Goal: Transaction & Acquisition: Download file/media

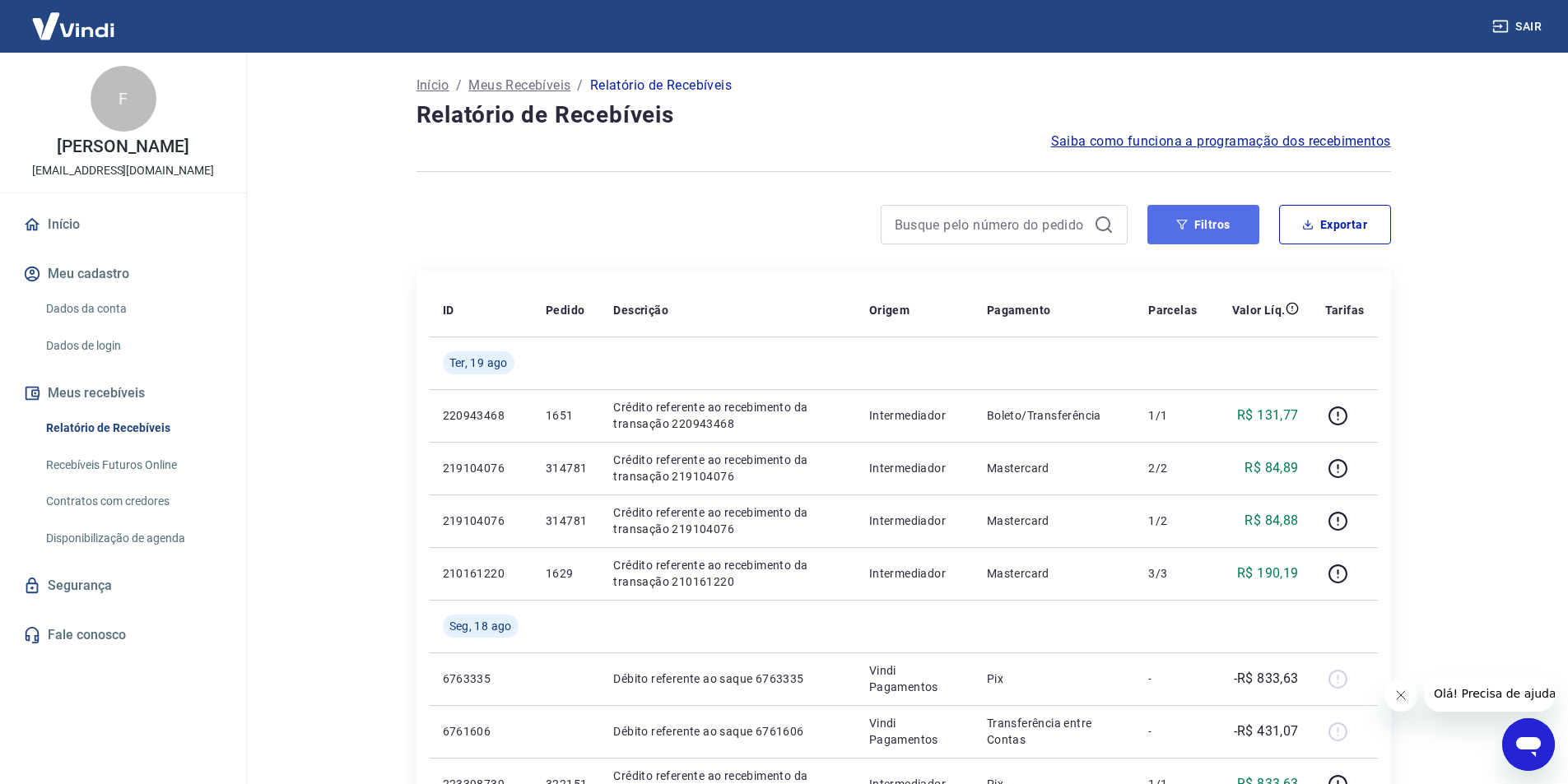
click at [1218, 231] on button "Filtros" at bounding box center [1203, 224] width 112 height 39
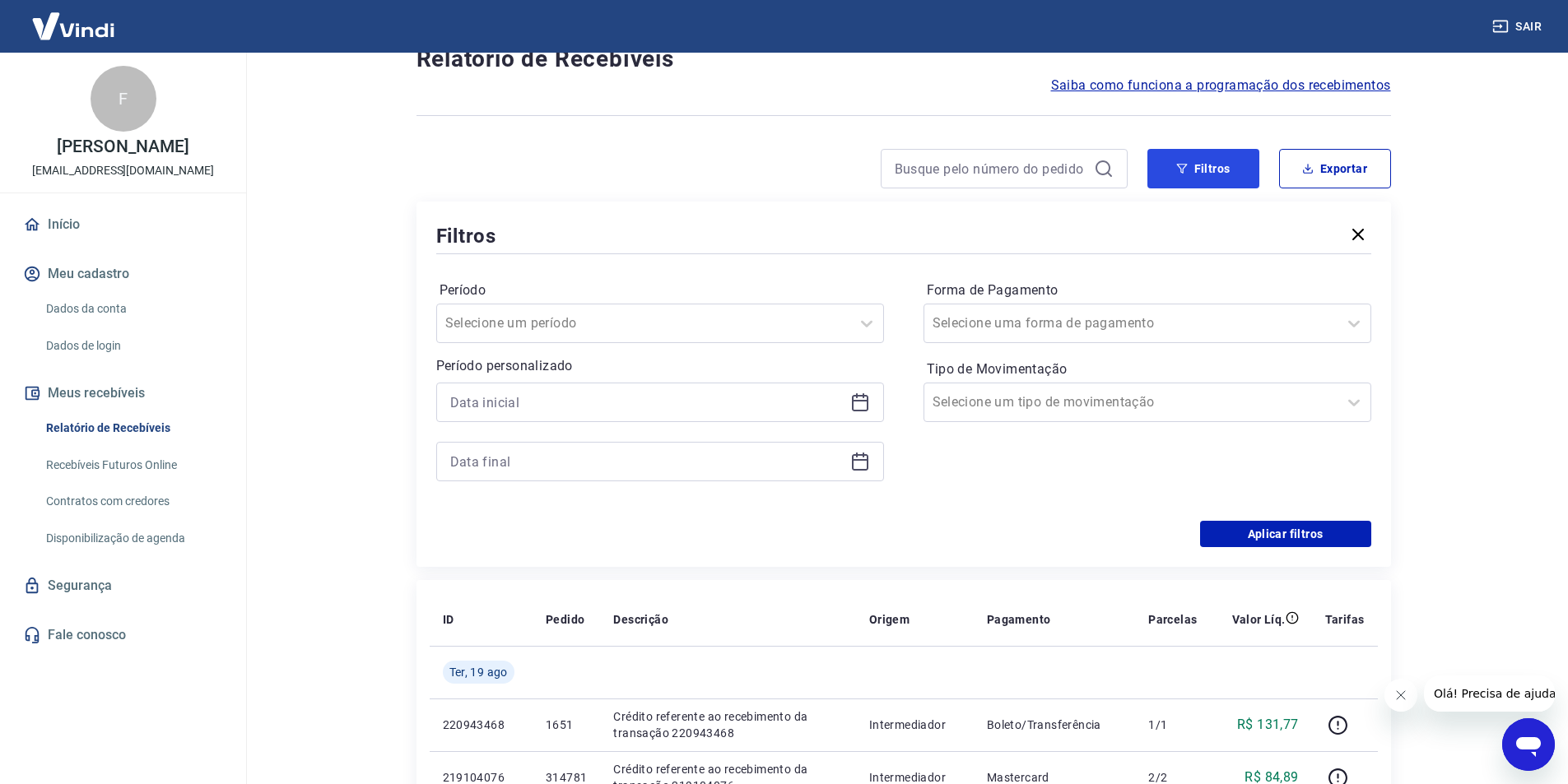
scroll to position [82, 0]
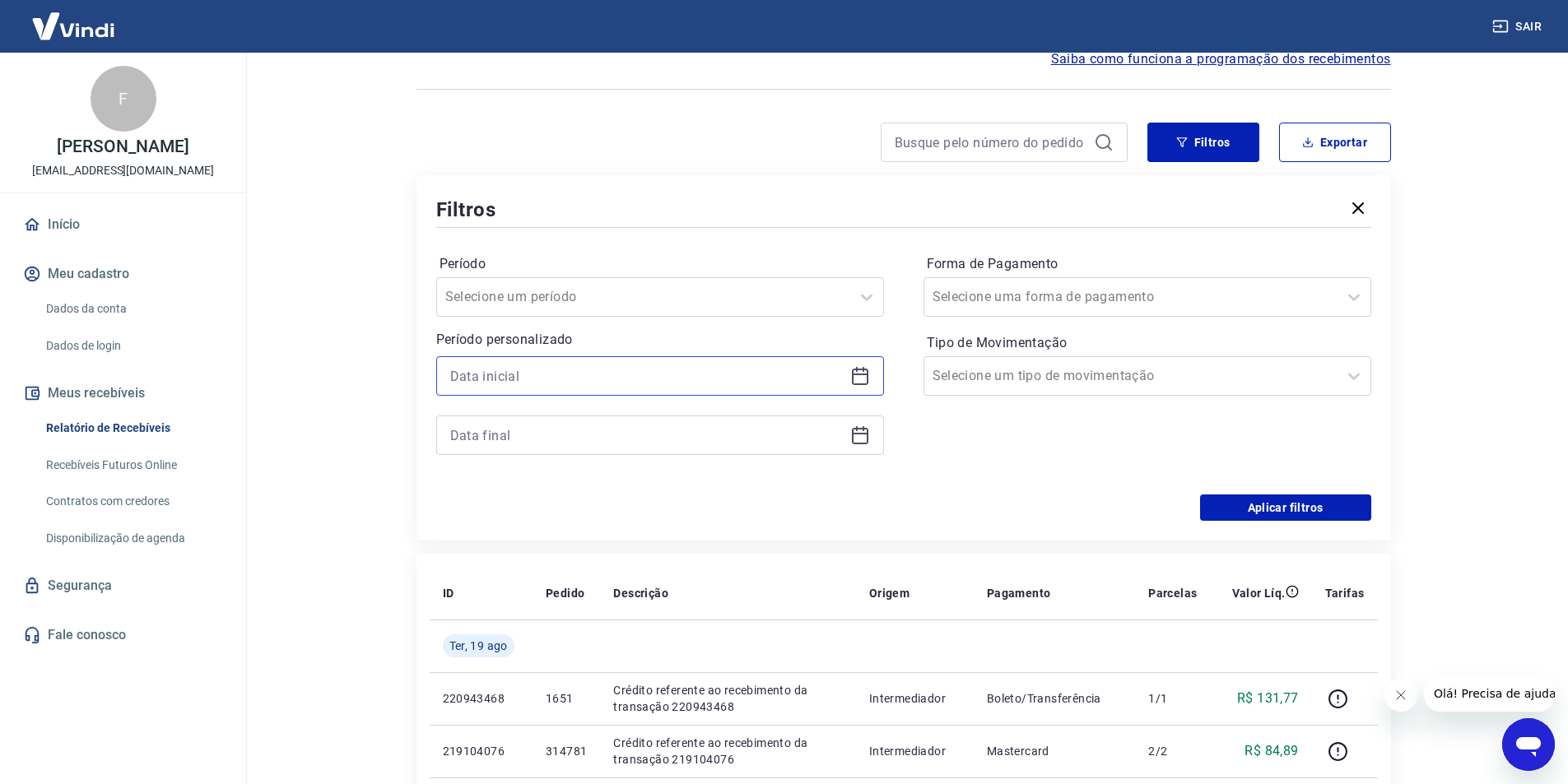
click at [615, 373] on input at bounding box center [647, 376] width 393 height 25
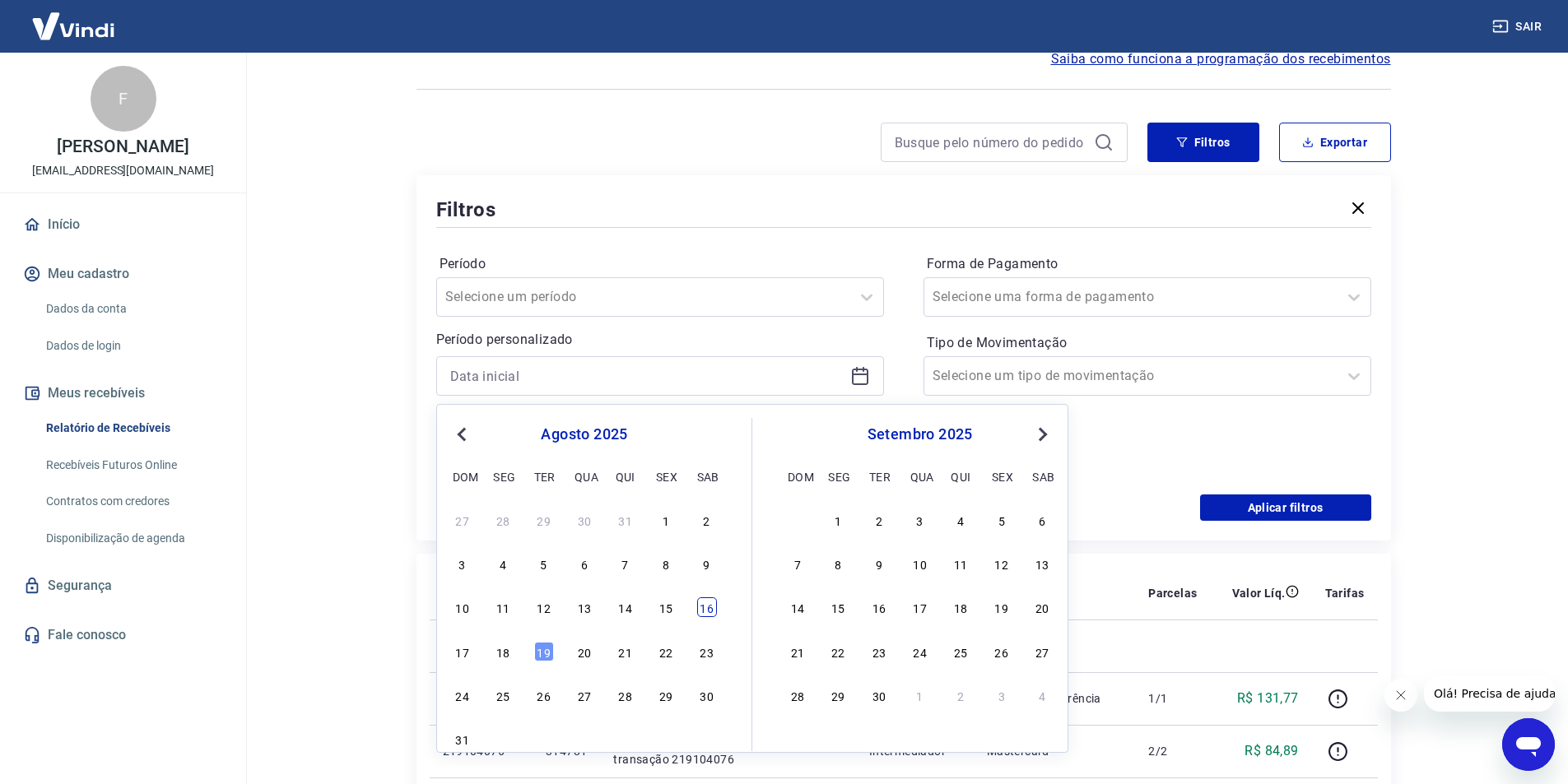
click at [714, 613] on div "16" at bounding box center [706, 607] width 20 height 20
click at [714, 613] on th "Descrição" at bounding box center [728, 593] width 256 height 53
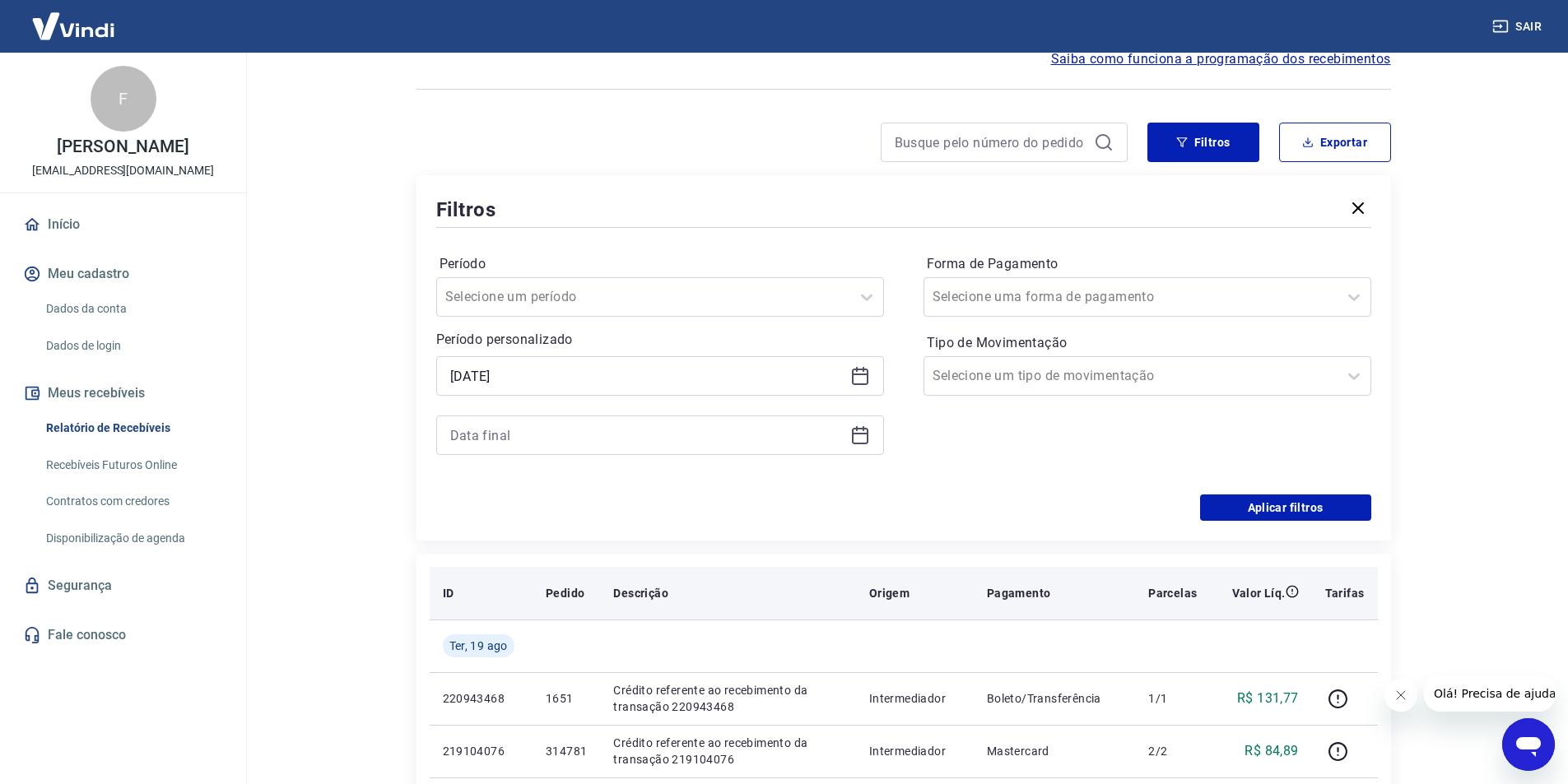
type input "[DATE]"
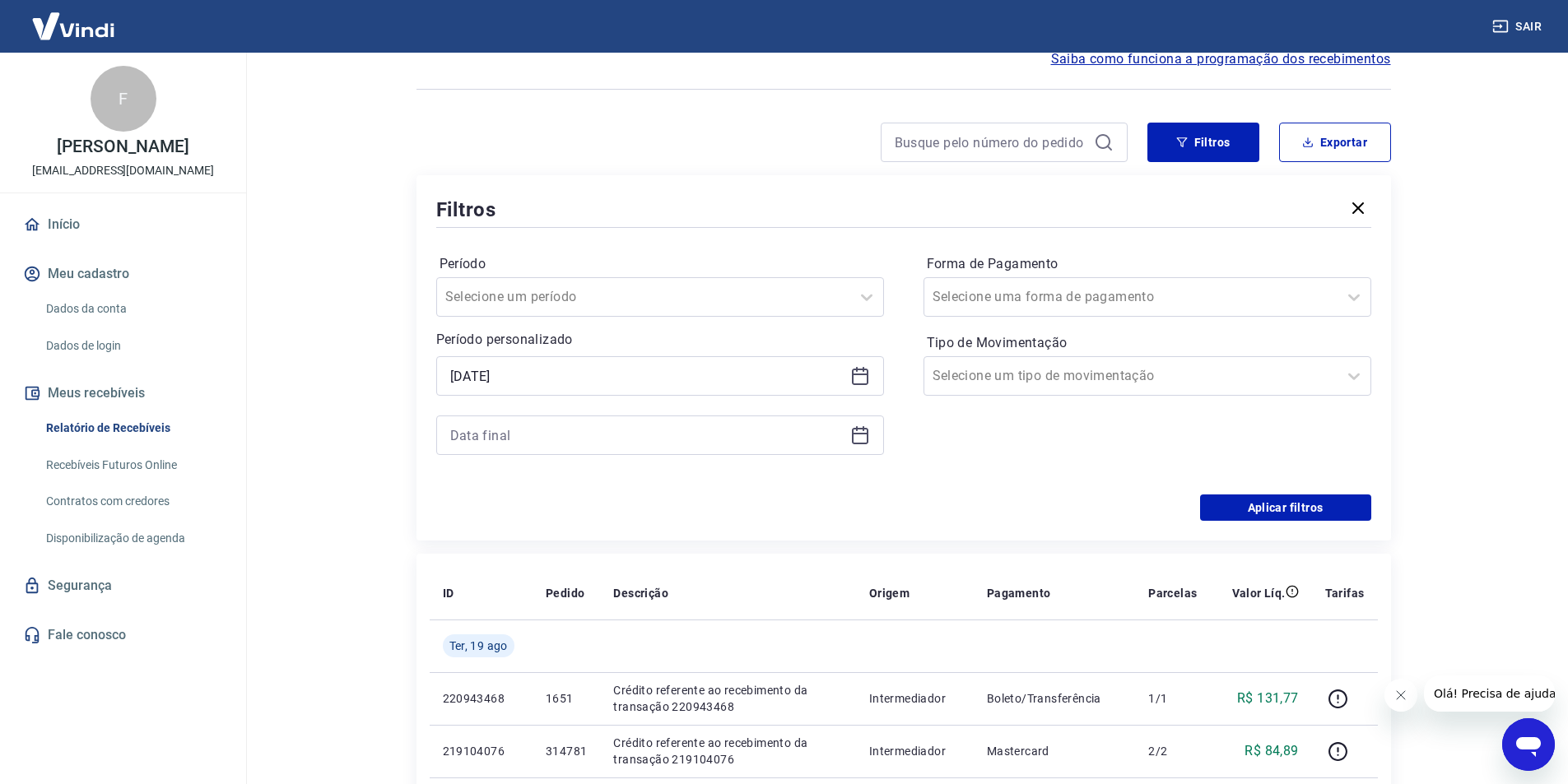
click at [849, 440] on div at bounding box center [659, 435] width 448 height 39
click at [858, 431] on icon at bounding box center [860, 435] width 20 height 20
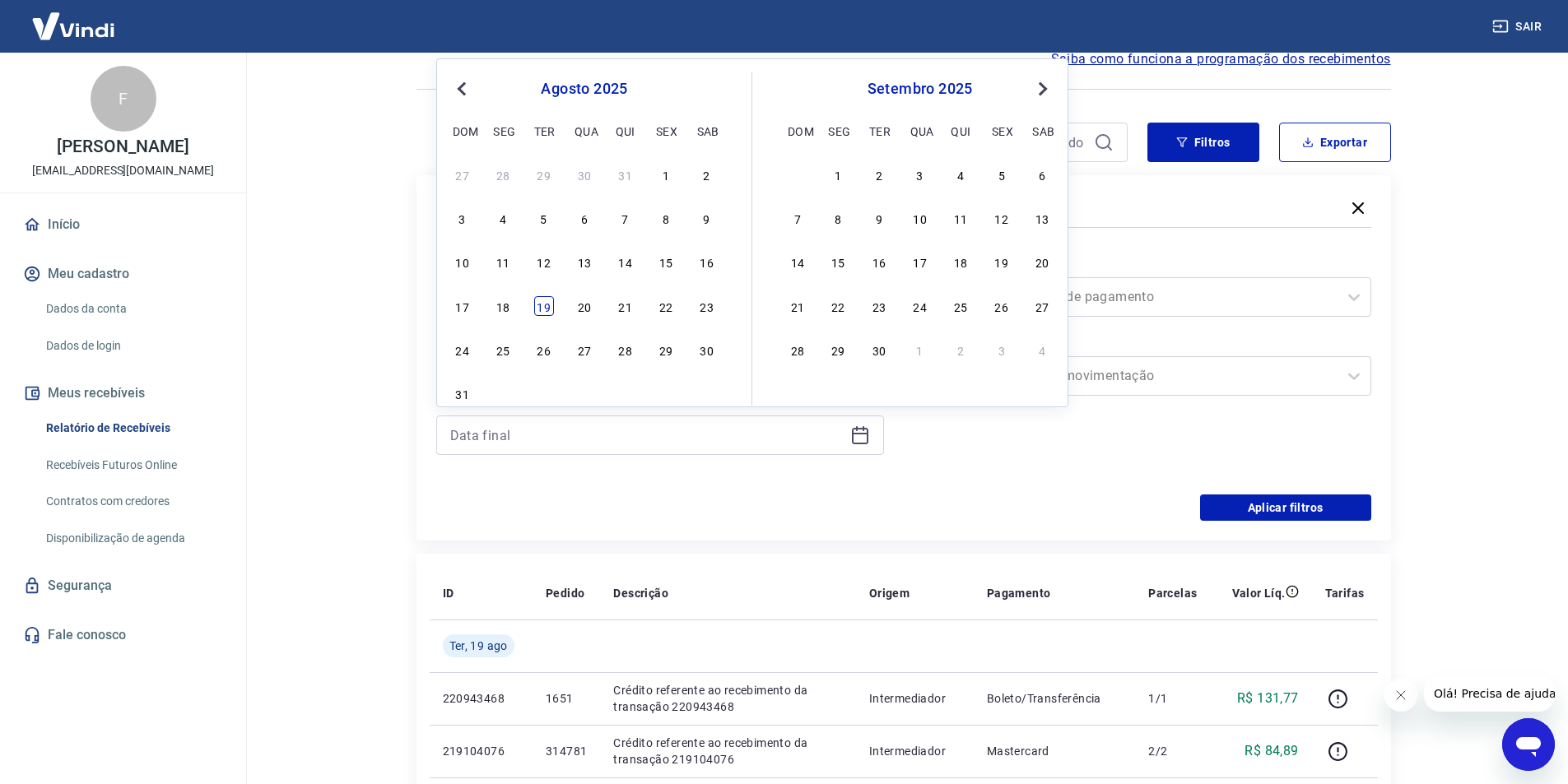
click at [542, 305] on div "19" at bounding box center [544, 306] width 20 height 20
type input "[DATE]"
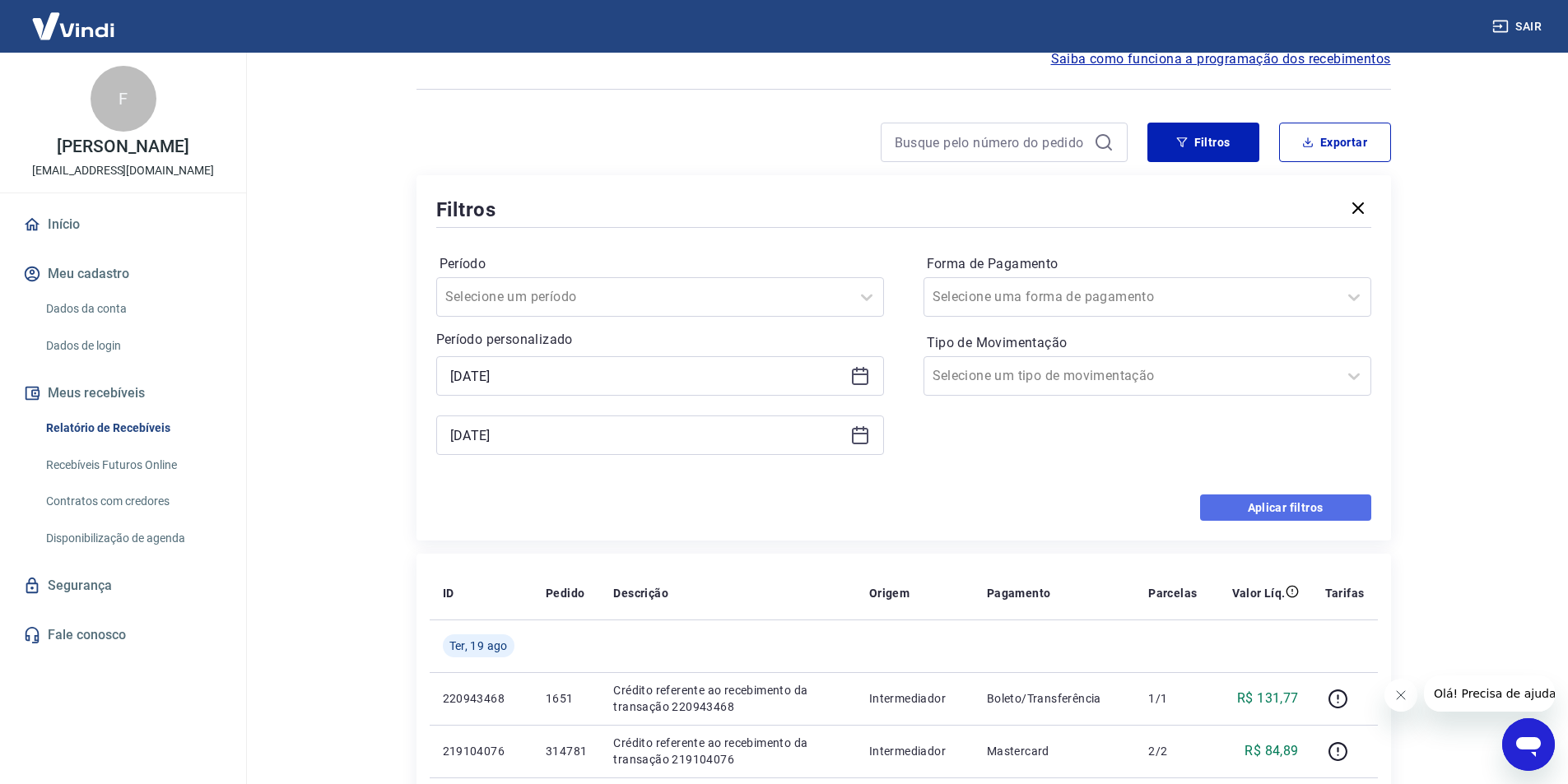
click at [1335, 500] on button "Aplicar filtros" at bounding box center [1286, 508] width 171 height 27
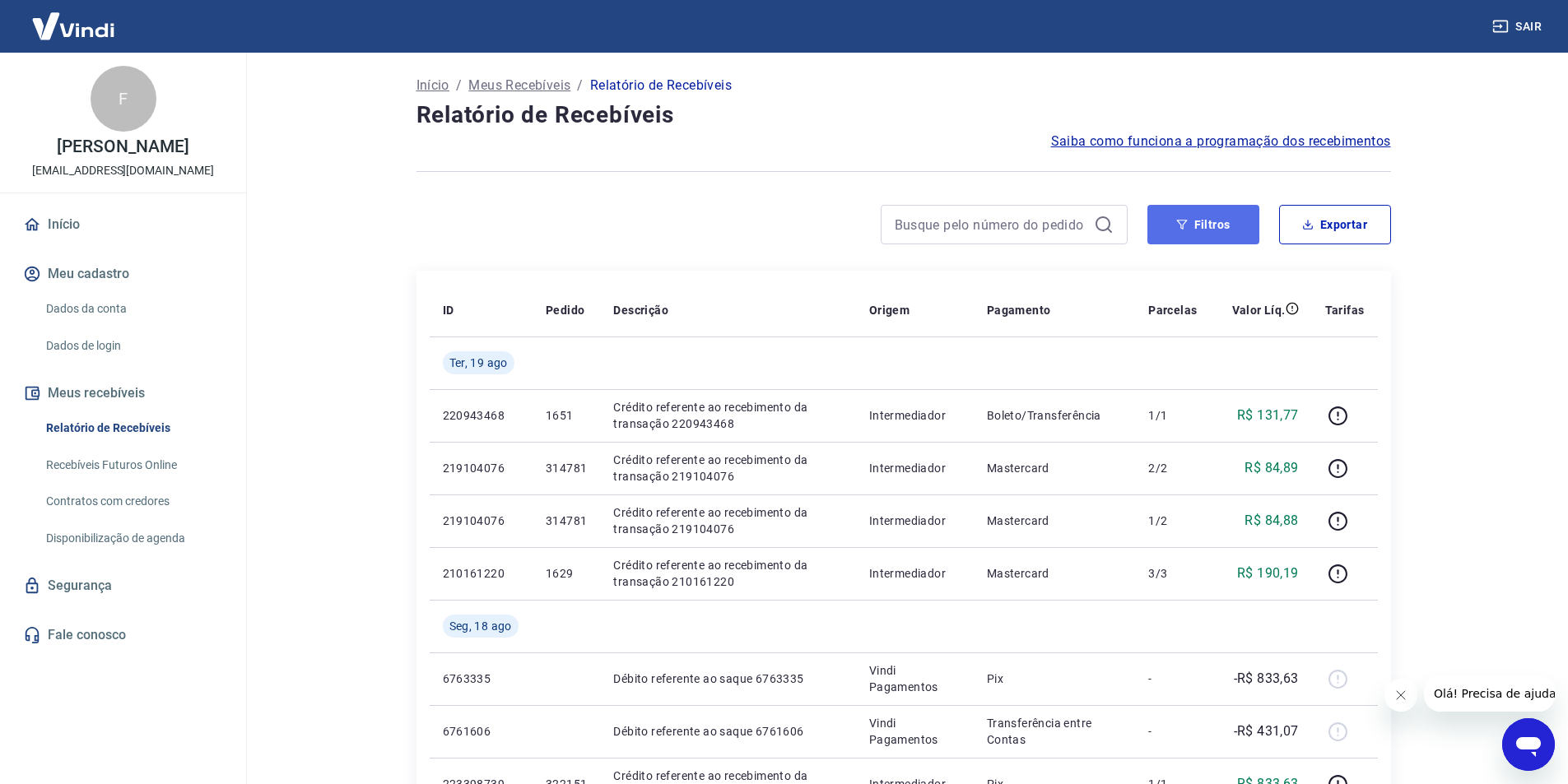
click at [1204, 229] on button "Filtros" at bounding box center [1203, 224] width 112 height 39
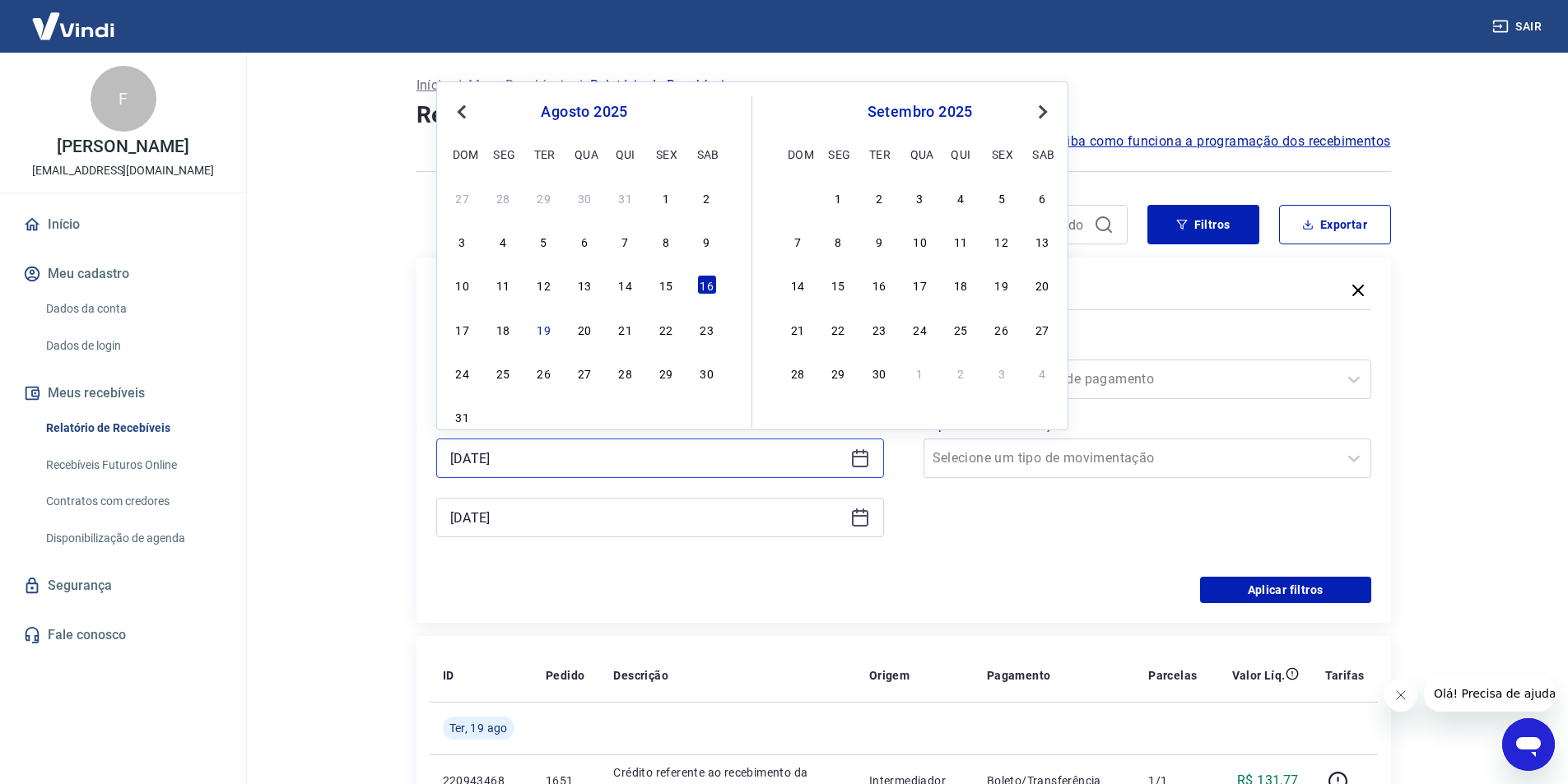
drag, startPoint x: 546, startPoint y: 459, endPoint x: 322, endPoint y: 460, distance: 224.0
click at [322, 460] on main "Início / Meus Recebíveis / Relatório de Recebíveis Relatório de Recebíveis Saib…" at bounding box center [903, 419] width 1329 height 732
click at [510, 330] on div "18" at bounding box center [503, 329] width 20 height 20
type input "[DATE]"
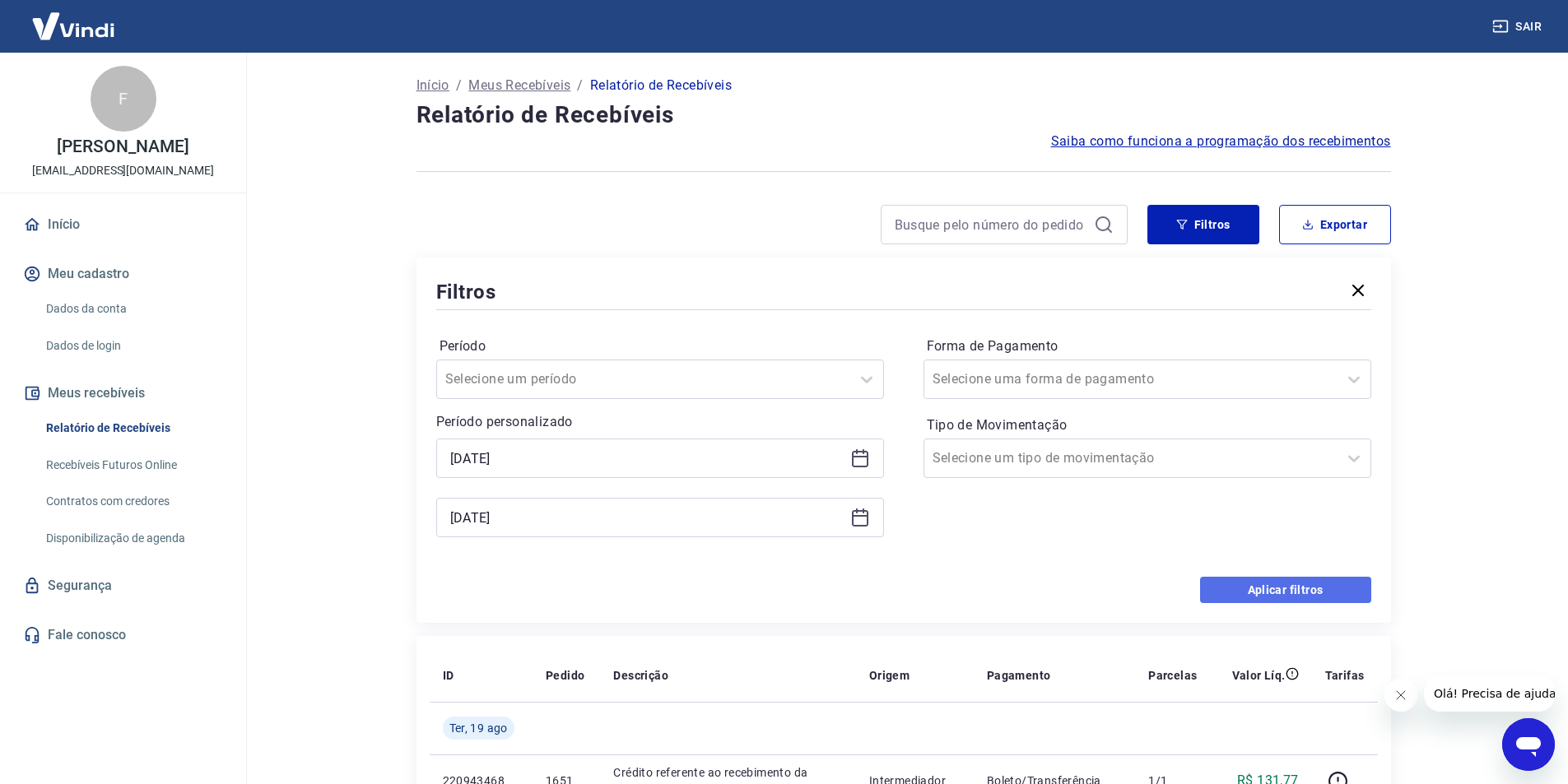
click at [1326, 595] on button "Aplicar filtros" at bounding box center [1286, 590] width 171 height 27
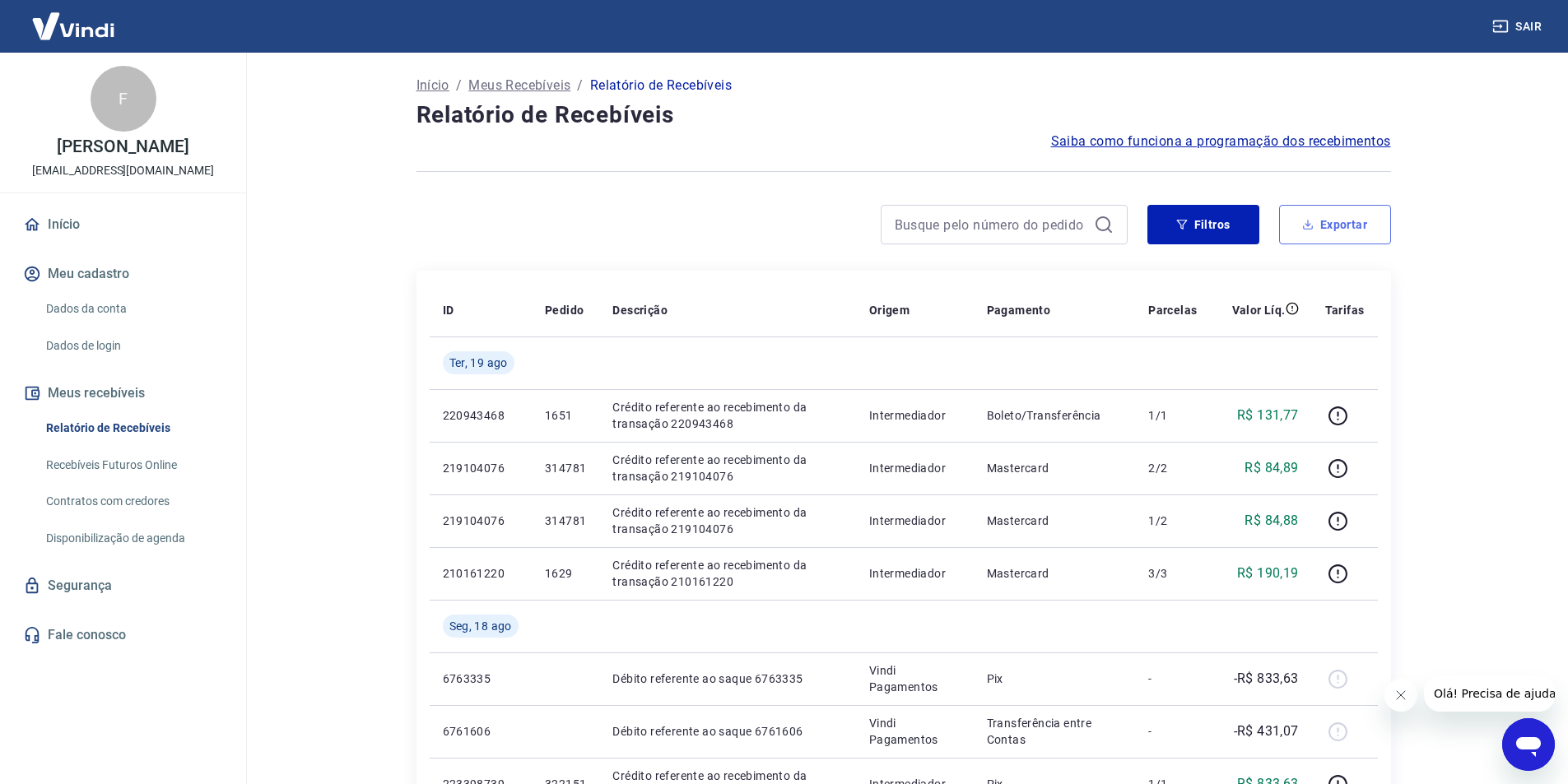
click at [1329, 217] on button "Exportar" at bounding box center [1335, 224] width 112 height 39
type input "[DATE]"
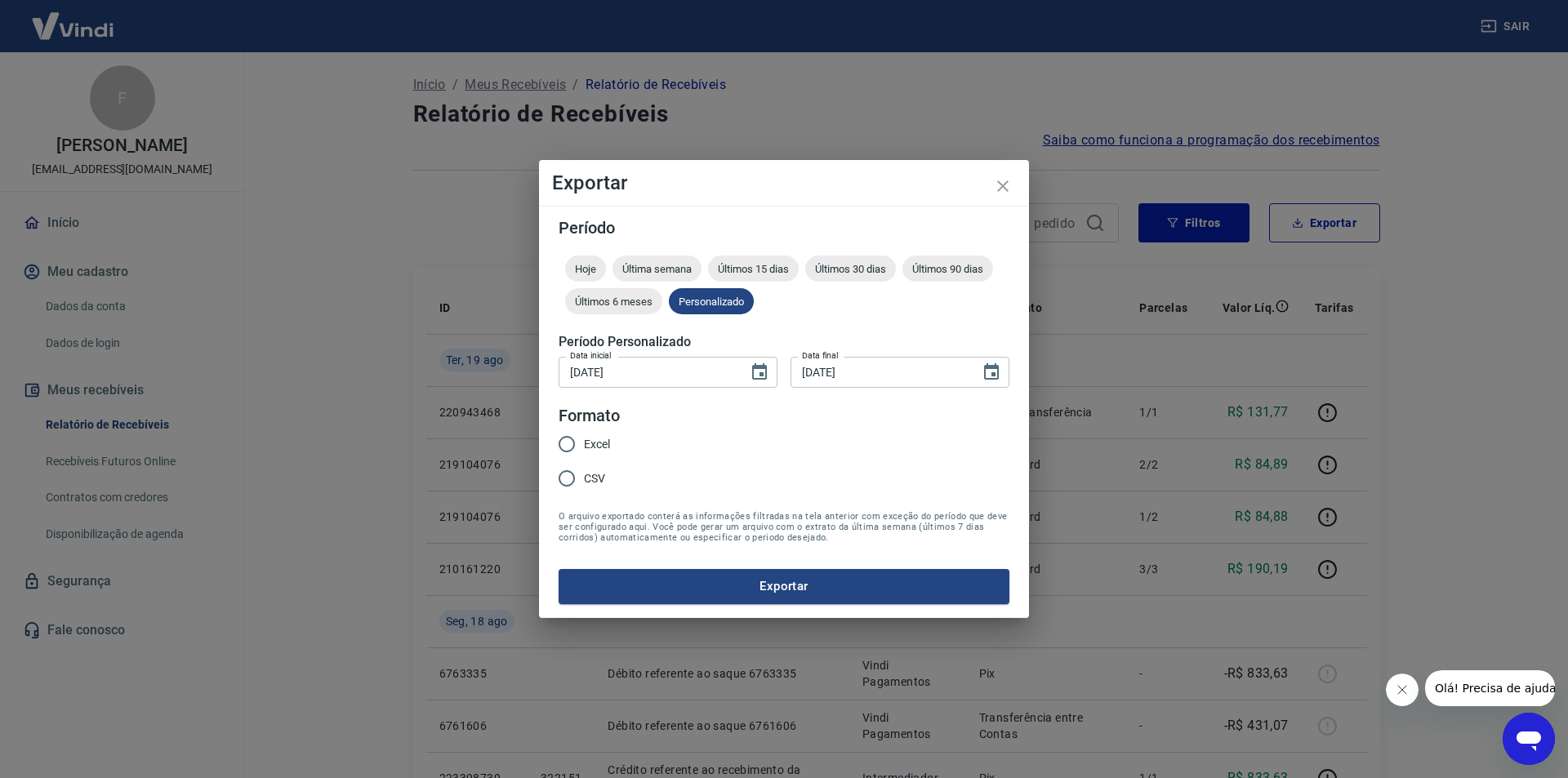
click at [589, 441] on span "Excel" at bounding box center [596, 444] width 26 height 17
click at [584, 441] on input "Excel" at bounding box center [567, 444] width 34 height 34
radio input "true"
click at [717, 595] on button "Exportar" at bounding box center [784, 586] width 451 height 34
